Goal: Communication & Community: Connect with others

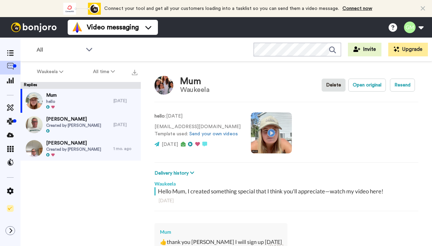
click at [63, 125] on span "Created by [PERSON_NAME]" at bounding box center [73, 125] width 55 height 5
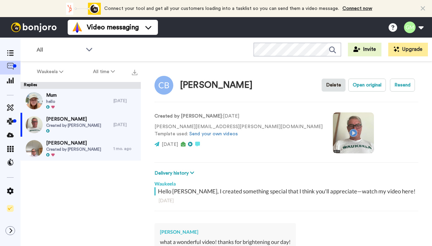
click at [76, 146] on span "Kelly Collins" at bounding box center [73, 143] width 55 height 7
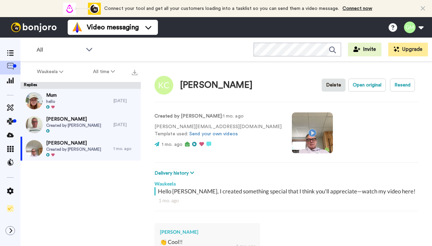
click at [69, 103] on div "Mum hello" at bounding box center [67, 101] width 93 height 24
type textarea "x"
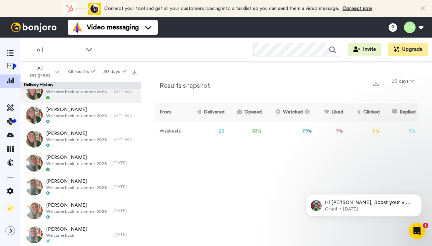
scroll to position [88, 0]
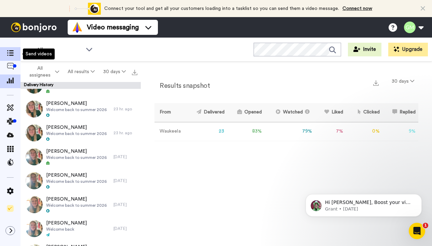
click at [11, 57] on span at bounding box center [10, 54] width 21 height 7
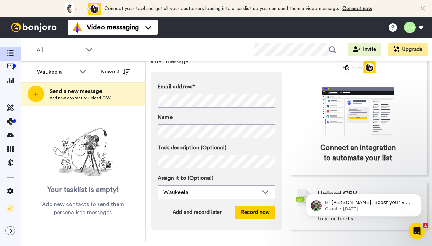
scroll to position [58, 0]
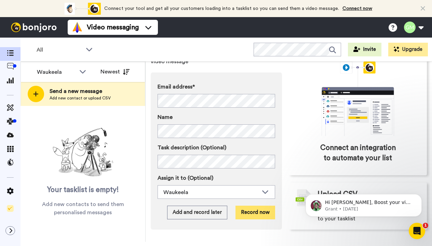
click at [251, 206] on button "Record now" at bounding box center [256, 213] width 40 height 14
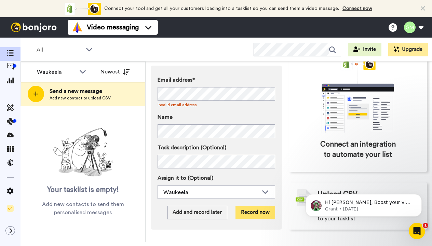
click at [251, 213] on button "Record now" at bounding box center [256, 213] width 40 height 14
click at [426, 11] on div "Connect your tool now! Connect your tool and get all your customers loading int…" at bounding box center [216, 8] width 432 height 17
click at [252, 209] on button "Record now" at bounding box center [256, 213] width 40 height 14
click at [242, 211] on button "Record now" at bounding box center [256, 213] width 40 height 14
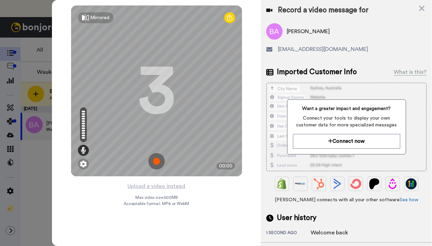
click at [156, 162] on img at bounding box center [156, 161] width 16 height 16
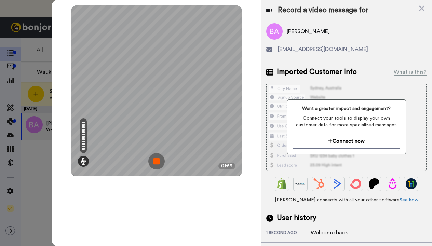
click at [156, 162] on img at bounding box center [156, 161] width 16 height 16
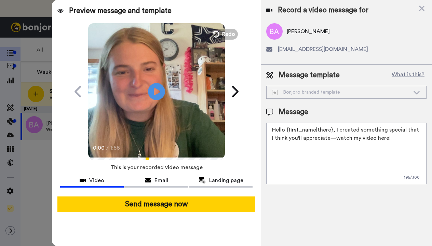
drag, startPoint x: 389, startPoint y: 143, endPoint x: 264, endPoint y: 131, distance: 125.6
click at [264, 131] on div "Message template What is this? Bonjoro branded template Bonjoro branded templat…" at bounding box center [346, 127] width 171 height 125
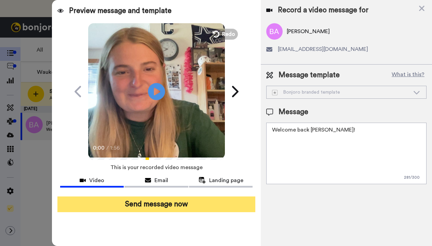
type textarea "Welcome back Blake!"
click at [205, 202] on button "Send message now" at bounding box center [156, 205] width 198 height 16
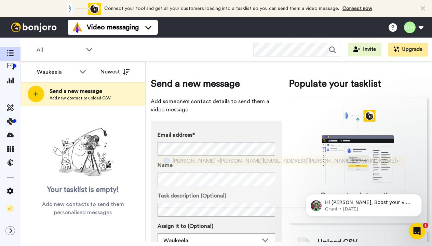
click at [215, 163] on span "Charlotte Bowman" at bounding box center [194, 161] width 43 height 8
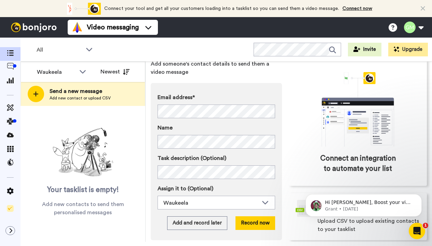
scroll to position [43, 0]
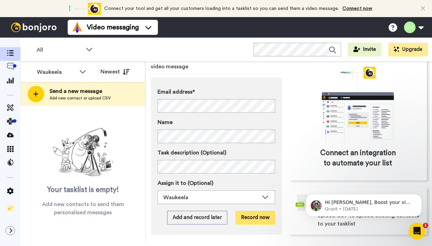
click at [245, 219] on button "Record now" at bounding box center [256, 218] width 40 height 14
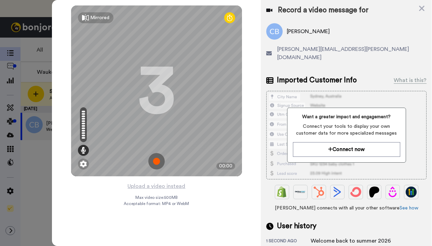
click at [158, 160] on img at bounding box center [156, 161] width 16 height 16
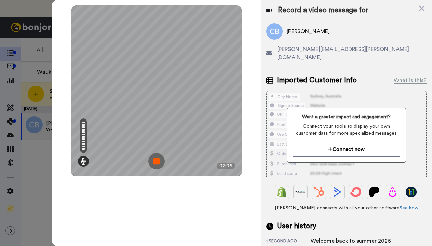
click at [152, 159] on img at bounding box center [156, 161] width 16 height 16
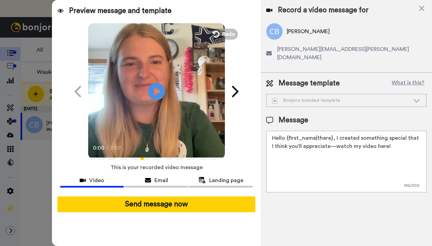
drag, startPoint x: 393, startPoint y: 137, endPoint x: 265, endPoint y: 129, distance: 127.8
click at [265, 129] on div "Message template What is this? Bonjoro branded template Bonjoro branded templat…" at bounding box center [346, 135] width 171 height 125
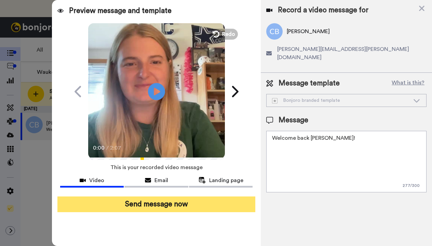
type textarea "Welcome back Charlotte!"
click at [185, 206] on button "Send message now" at bounding box center [156, 205] width 198 height 16
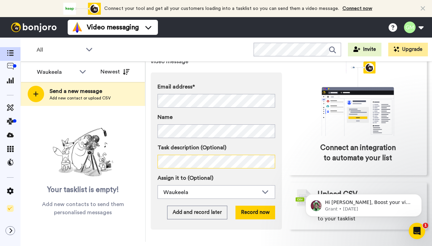
scroll to position [58, 0]
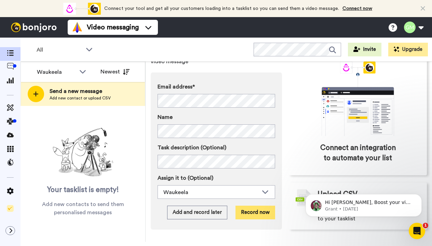
click at [252, 206] on button "Record now" at bounding box center [256, 213] width 40 height 14
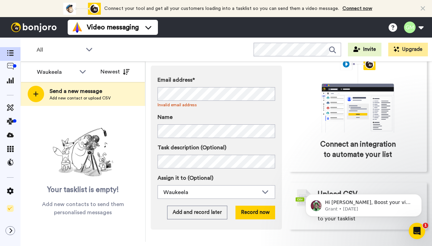
click at [173, 109] on div "Email address* No search result for ‘ lizblocker@gmail.com ’ Invalid email addr…" at bounding box center [217, 107] width 118 height 62
click at [257, 213] on button "Record now" at bounding box center [256, 213] width 40 height 14
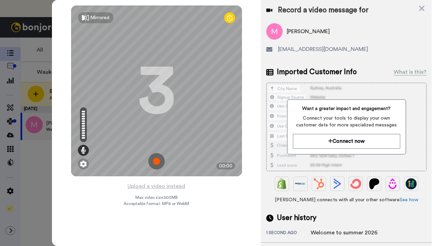
click at [159, 161] on img at bounding box center [156, 161] width 16 height 16
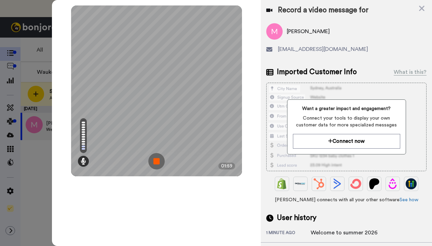
click at [159, 161] on img at bounding box center [156, 161] width 16 height 16
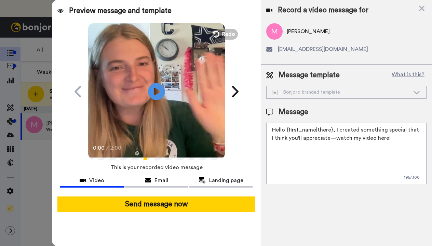
drag, startPoint x: 385, startPoint y: 139, endPoint x: 271, endPoint y: 128, distance: 114.4
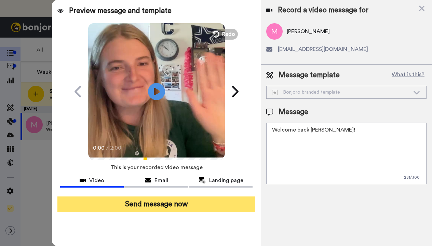
type textarea "Welcome back Molly!"
click at [185, 203] on button "Send message now" at bounding box center [156, 205] width 198 height 16
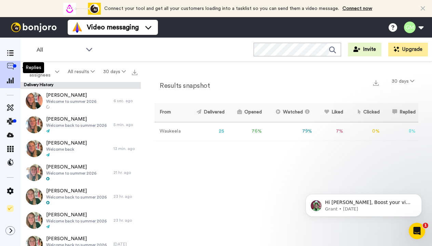
click at [11, 65] on icon at bounding box center [10, 66] width 7 height 7
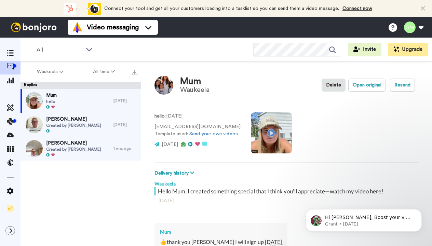
type textarea "x"
click at [13, 52] on icon at bounding box center [10, 53] width 7 height 6
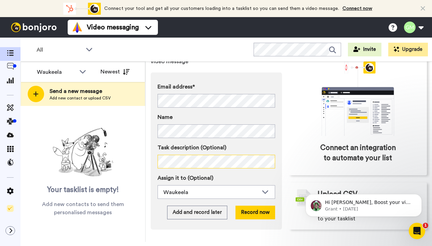
scroll to position [54, 0]
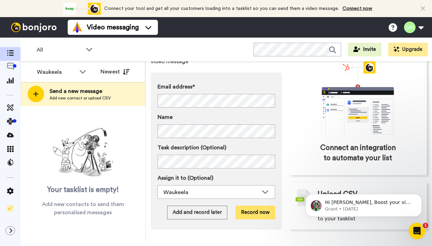
click at [249, 210] on button "Record now" at bounding box center [256, 213] width 40 height 14
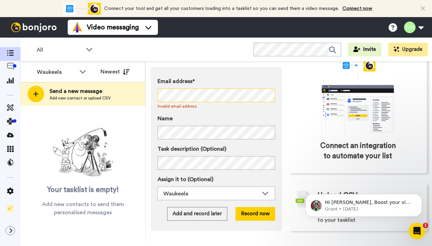
click at [152, 95] on div "Email address* No search result for ‘ flemdave@hotmail.com ’ Invalid email addr…" at bounding box center [216, 149] width 131 height 164
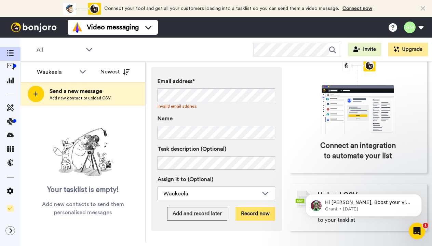
click at [253, 220] on button "Record now" at bounding box center [256, 214] width 40 height 14
click at [253, 217] on button "Record now" at bounding box center [256, 214] width 40 height 14
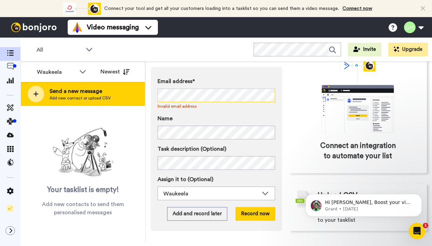
click at [52, 95] on div "Waukeela All members Waukeela Newest Send a new message Add new contact or uplo…" at bounding box center [227, 152] width 412 height 181
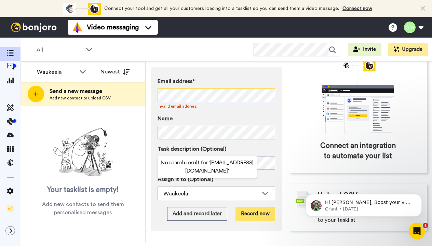
click at [244, 216] on button "Record now" at bounding box center [256, 214] width 40 height 14
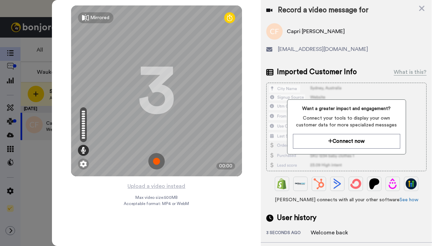
click at [154, 164] on img at bounding box center [156, 161] width 16 height 16
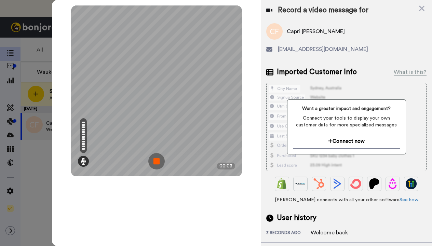
click at [154, 164] on img at bounding box center [156, 161] width 16 height 16
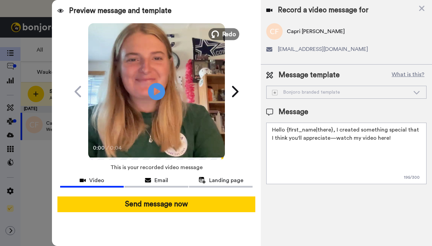
click at [226, 35] on span "Redo" at bounding box center [229, 33] width 14 height 9
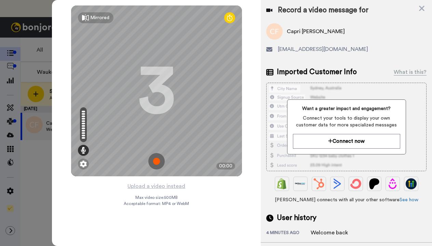
click at [156, 162] on img at bounding box center [156, 161] width 16 height 16
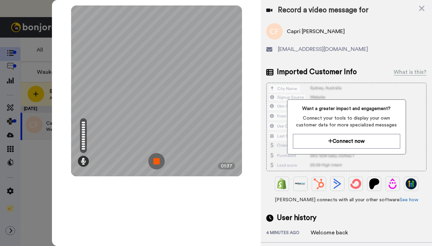
click at [156, 162] on img at bounding box center [156, 161] width 16 height 16
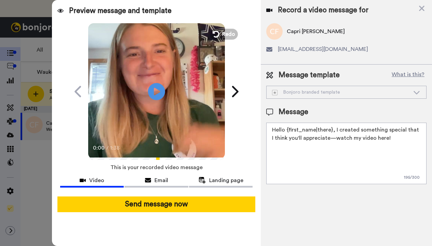
drag, startPoint x: 388, startPoint y: 138, endPoint x: 269, endPoint y: 128, distance: 119.7
click at [269, 128] on textarea "Hello {first_name|there}, I created something special that I think you'll appre…" at bounding box center [346, 154] width 160 height 62
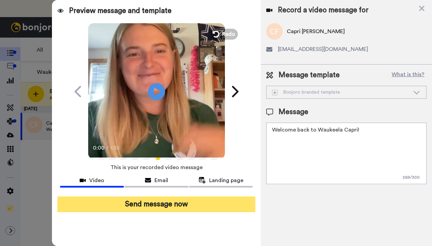
type textarea "Welcome back to Waukeela Capri!"
click at [170, 206] on button "Send message now" at bounding box center [156, 205] width 198 height 16
